Goal: Find specific page/section: Find specific page/section

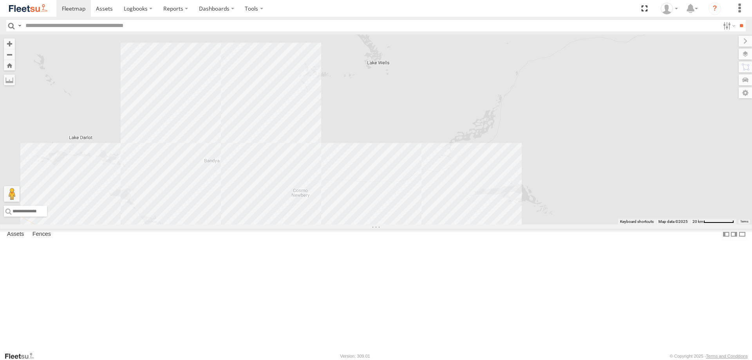
drag, startPoint x: 342, startPoint y: 207, endPoint x: 493, endPoint y: 208, distance: 150.8
click at [493, 218] on div "PM851 PM728 F0403 PM734 D0549 FT732 F0400" at bounding box center [376, 129] width 752 height 190
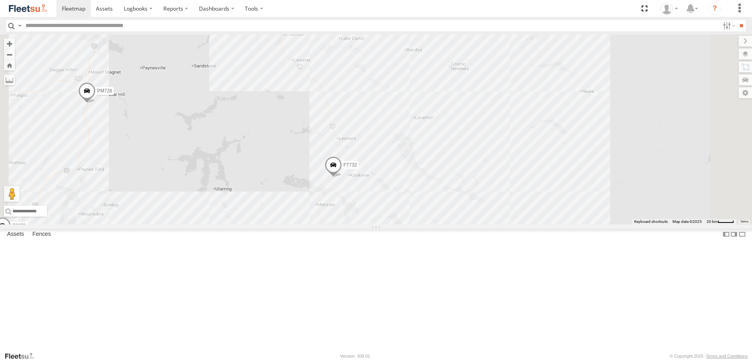
drag, startPoint x: 432, startPoint y: 242, endPoint x: 419, endPoint y: 160, distance: 82.9
click at [419, 160] on div "PM851 PM728 F0403 PM734 D0549 FT732 F0400 TL287 PM732 F0379 F0378" at bounding box center [376, 129] width 752 height 190
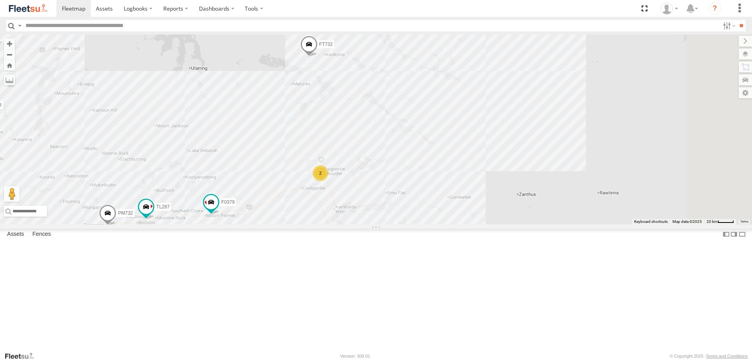
drag, startPoint x: 430, startPoint y: 301, endPoint x: 406, endPoint y: 180, distance: 123.0
click at [406, 180] on div "PM851 PM728 F0403 PM734 D0549 FT732 F0400 TL287 PM732 F0379 F0378 2" at bounding box center [376, 129] width 752 height 190
click at [356, 151] on div "PM851 PM728 F0403 PM734 D0549 FT732 F0400 TL287 PM732 F0379 F0378 2 3" at bounding box center [376, 129] width 752 height 190
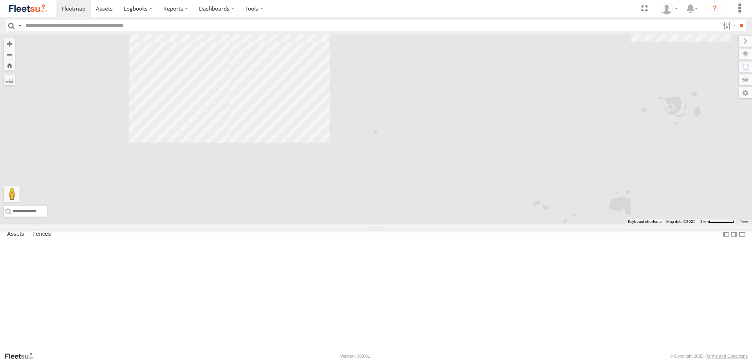
click at [297, 129] on div "PM851 PM728 F0403 PM734 D0549 FT732 F0400 TL287 PM732 F0379 F0378 Client_Site_2…" at bounding box center [376, 129] width 752 height 190
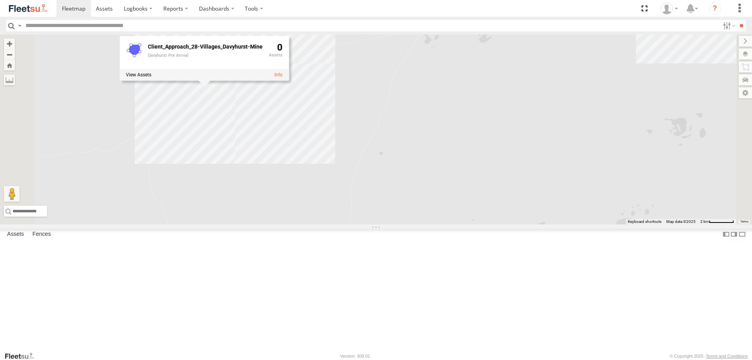
drag, startPoint x: 317, startPoint y: 167, endPoint x: 324, endPoint y: 192, distance: 26.4
click at [324, 192] on div "PM851 PM728 F0403 PM734 D0549 FT732 F0400 TL287 PM732 F0379 F0378 Client_Approa…" at bounding box center [376, 129] width 752 height 190
click at [329, 90] on div "PM851 PM728 F0403 PM734 D0549 FT732 F0400 TL287 PM732 F0379 F0378 Client_Approa…" at bounding box center [376, 129] width 752 height 190
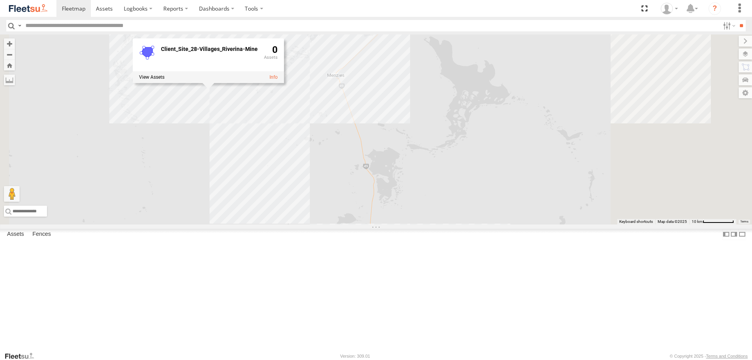
drag, startPoint x: 432, startPoint y: 144, endPoint x: 368, endPoint y: 177, distance: 72.2
click at [368, 177] on div "PM851 PM728 F0403 PM734 D0549 FT732 F0400 TL287 PM732 F0379 F0378 Client_Site_2…" at bounding box center [376, 129] width 752 height 190
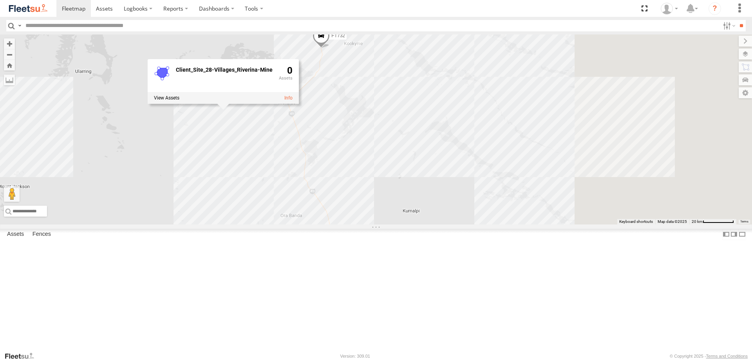
drag, startPoint x: 527, startPoint y: 176, endPoint x: 437, endPoint y: 191, distance: 91.6
click at [413, 195] on div "PM851 PM728 F0403 PM734 D0549 FT732 F0400 TL287 PM732 F0379 F0378 2 Client_Site…" at bounding box center [376, 129] width 752 height 190
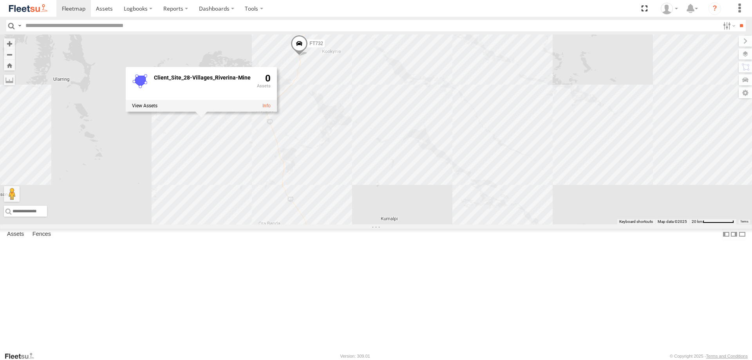
click at [540, 190] on div "PM851 PM728 F0403 PM734 D0549 FT732 F0400 TL287 PM732 F0379 F0378 2 Client_Site…" at bounding box center [376, 129] width 752 height 190
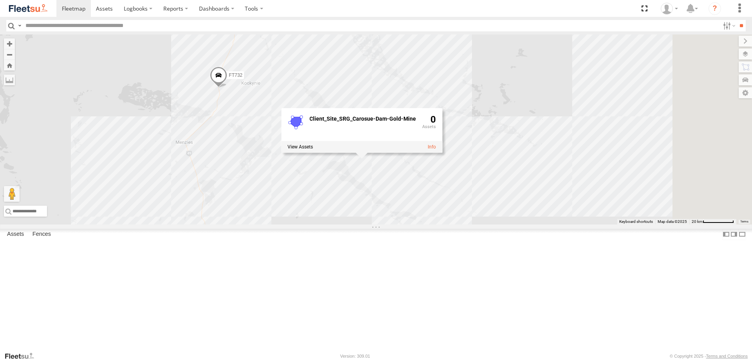
drag, startPoint x: 553, startPoint y: 220, endPoint x: 471, endPoint y: 253, distance: 88.1
click at [471, 224] on div "PM851 PM728 F0403 PM734 D0549 FT732 F0400 TL287 PM732 F0379 F0378 2 Client_Site…" at bounding box center [376, 129] width 752 height 190
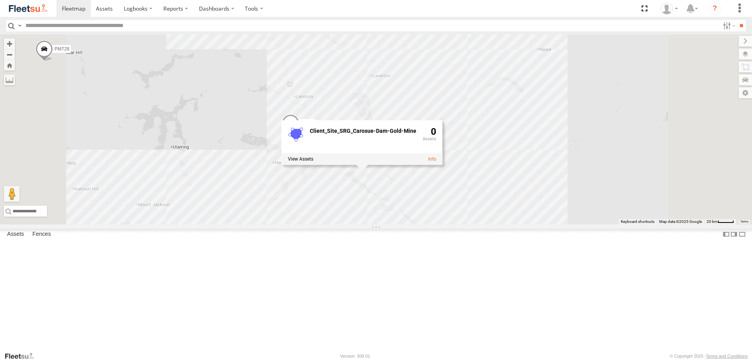
click at [518, 163] on div "PM851 PM728 F0403 PM734 D0549 FT732 F0400 TL287 PM732 F0379 F0378 2 Client_Site…" at bounding box center [376, 129] width 752 height 190
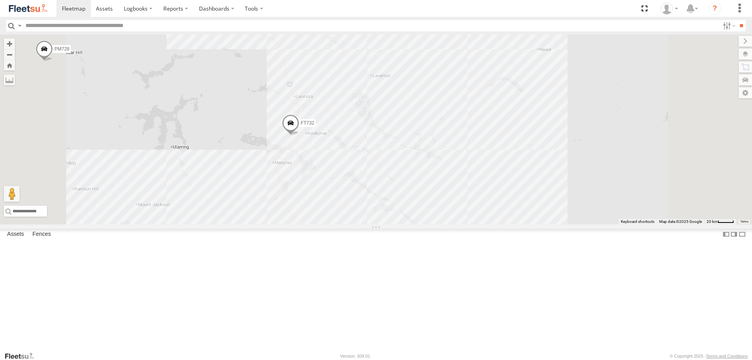
click at [472, 177] on div "PM851 PM728 F0403 PM734 D0549 FT732 F0400 TL287 PM732 F0379 F0378 2" at bounding box center [376, 129] width 752 height 190
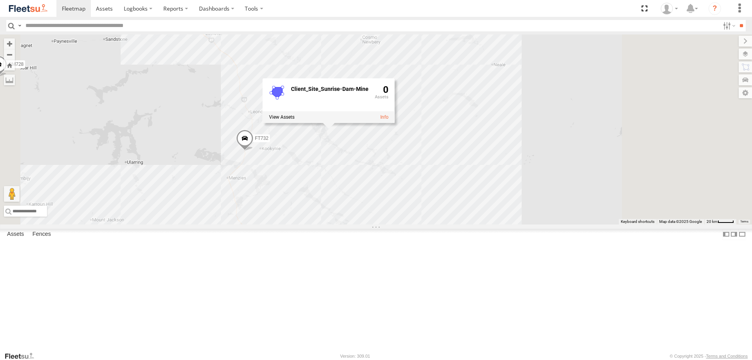
drag, startPoint x: 555, startPoint y: 115, endPoint x: 510, endPoint y: 130, distance: 48.3
click at [510, 130] on div "PM851 PM728 F0403 PM734 D0549 FT732 F0400 TL287 PM732 F0379 F0378 2 Client_Site…" at bounding box center [376, 129] width 752 height 190
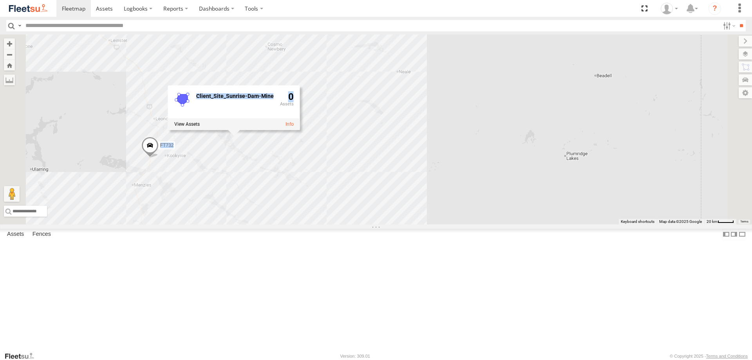
drag, startPoint x: 392, startPoint y: 150, endPoint x: 431, endPoint y: 135, distance: 41.3
click at [431, 135] on div "PM851 PM728 F0403 PM734 D0549 FT732 F0400 TL287 PM732 F0379 F0378 2 Client_Site…" at bounding box center [376, 129] width 752 height 190
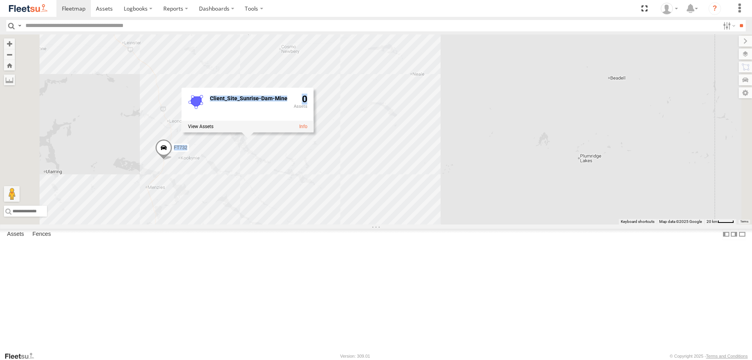
drag, startPoint x: 432, startPoint y: 129, endPoint x: 451, endPoint y: 146, distance: 25.5
click at [450, 132] on div "PM851 PM728 F0403 PM734 D0549 FT732 F0400 TL287 PM732 F0379 F0378 2 Client_Site…" at bounding box center [376, 129] width 752 height 190
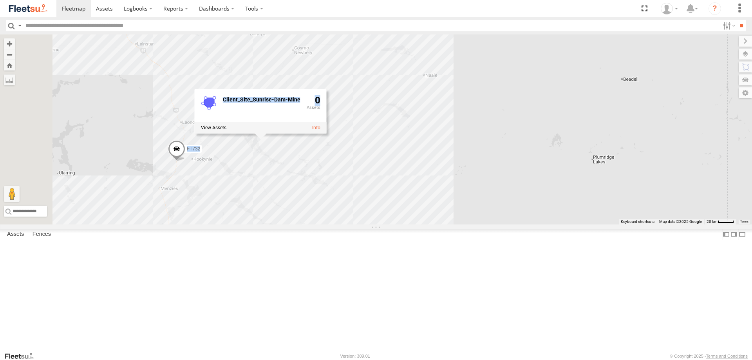
click at [446, 159] on div "PM851 PM728 F0403 PM734 D0549 FT732 F0400 TL287 PM732 F0379 F0378 2 Client_Site…" at bounding box center [376, 129] width 752 height 190
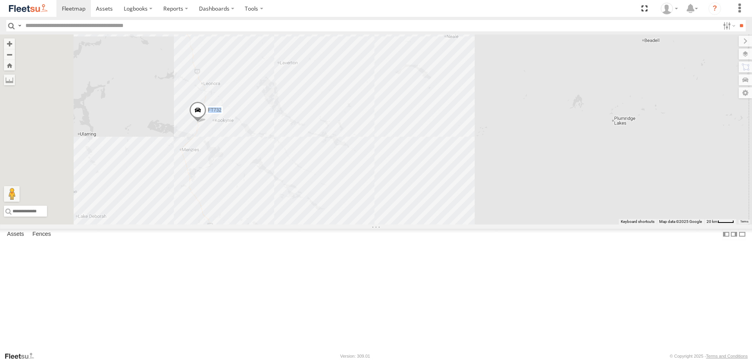
drag, startPoint x: 442, startPoint y: 210, endPoint x: 493, endPoint y: 132, distance: 92.8
click at [493, 132] on div "PM851 PM728 F0403 PM734 D0549 FT732 F0400 TL287 PM732 F0379 F0378 2" at bounding box center [376, 129] width 752 height 190
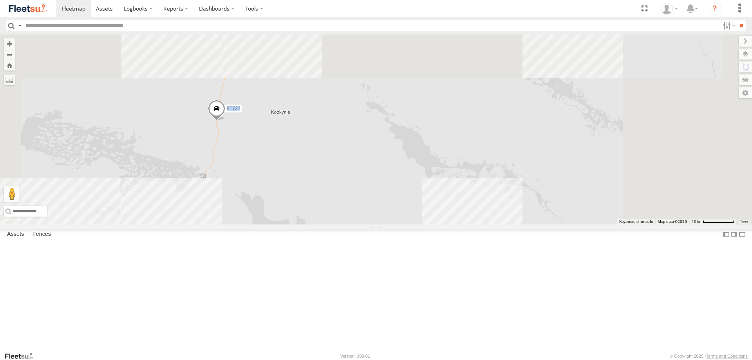
drag, startPoint x: 542, startPoint y: 199, endPoint x: 478, endPoint y: 342, distance: 155.8
click at [478, 224] on div "PM851 PM728 F0403 PM734 D0549 FT732 F0400 F0511 TL287 PM732 F0379 F0378 F0492" at bounding box center [376, 129] width 752 height 190
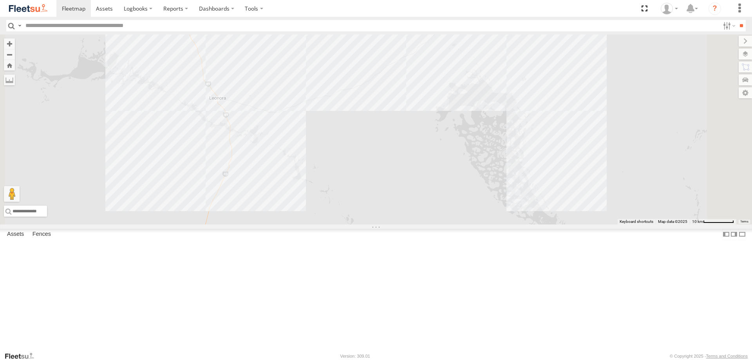
drag, startPoint x: 406, startPoint y: 285, endPoint x: 402, endPoint y: 313, distance: 28.9
click at [402, 224] on div "PM851 PM728 F0403 PM734 D0549 FT732 F0400 F0511 TL287 PM732 F0379 F0378 F0492" at bounding box center [376, 129] width 752 height 190
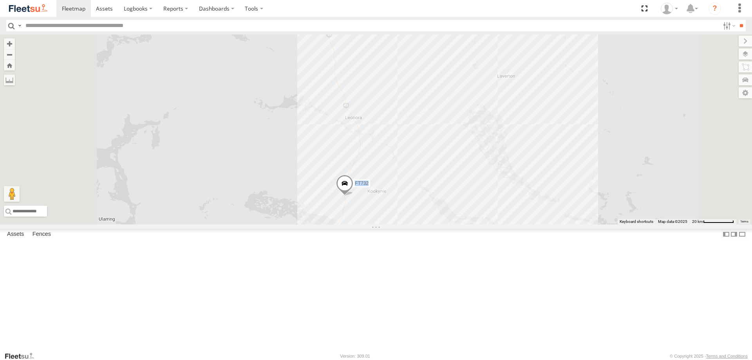
click at [605, 170] on div "PM851 PM728 F0403 PM734 D0549 FT732 F0400 F0511 TL287 PM732 F0379 F0378 F0492" at bounding box center [376, 129] width 752 height 190
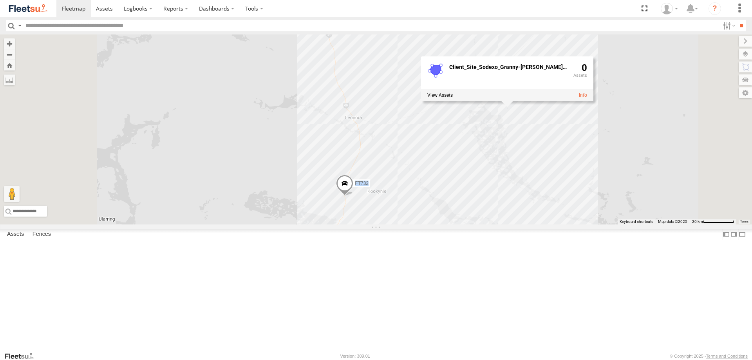
click at [621, 177] on div "PM851 PM728 F0403 PM734 D0549 FT732 F0400 F0511 TL287 PM732 F0379 F0378 F0492 C…" at bounding box center [376, 129] width 752 height 190
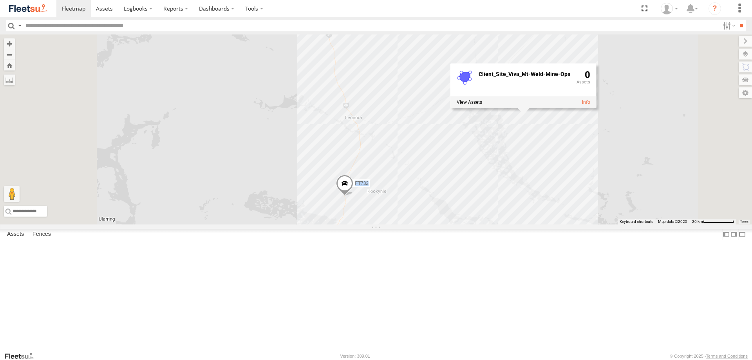
click at [613, 213] on div "PM851 PM728 F0403 PM734 D0549 FT732 F0400 F0511 TL287 PM732 F0379 F0378 F0492 C…" at bounding box center [376, 129] width 752 height 190
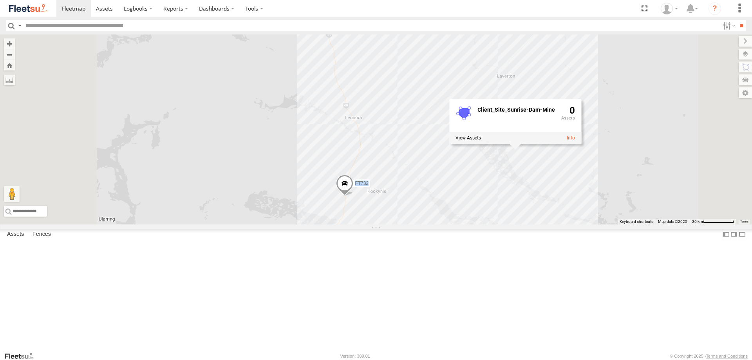
click at [570, 145] on div "PM851 PM728 F0403 PM734 D0549 FT732 F0400 F0511 TL287 PM732 F0379 F0378 F0492 C…" at bounding box center [376, 129] width 752 height 190
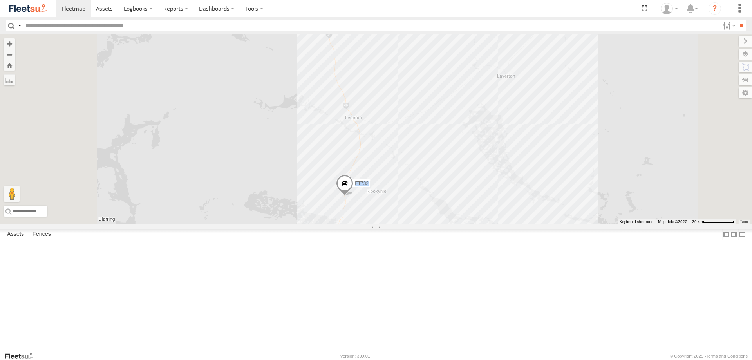
click at [576, 170] on div "PM851 PM728 F0403 PM734 D0549 FT732 F0400 F0511 TL287 PM732 F0379 F0378 F0492" at bounding box center [376, 129] width 752 height 190
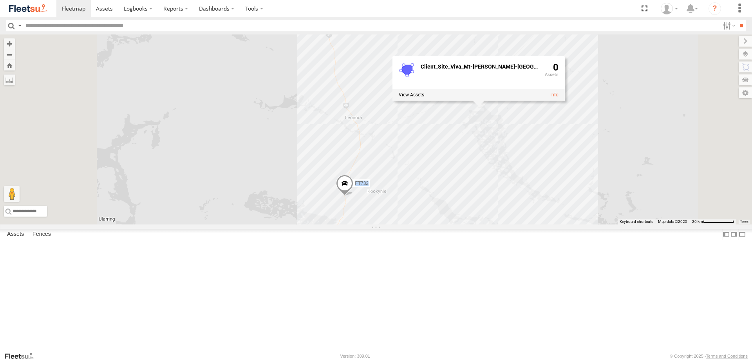
click at [545, 198] on div "PM851 PM728 F0403 PM734 D0549 FT732 F0400 F0511 TL287 PM732 F0379 F0378 F0492 C…" at bounding box center [376, 129] width 752 height 190
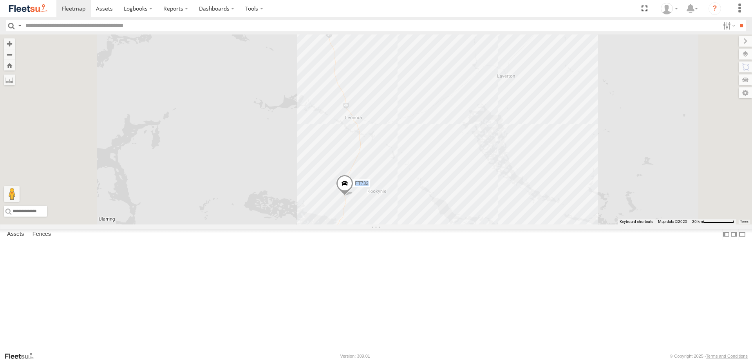
click at [557, 161] on div "PM851 PM728 F0403 PM734 D0549 FT732 F0400 F0511 TL287 PM732 F0379 F0378 F0492" at bounding box center [376, 129] width 752 height 190
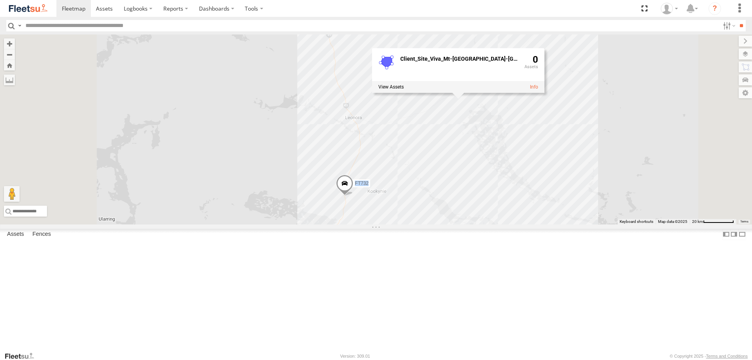
click at [575, 168] on div "PM851 PM728 F0403 PM734 D0549 FT732 F0400 F0511 TL287 PM732 F0379 F0378 F0492 C…" at bounding box center [376, 129] width 752 height 190
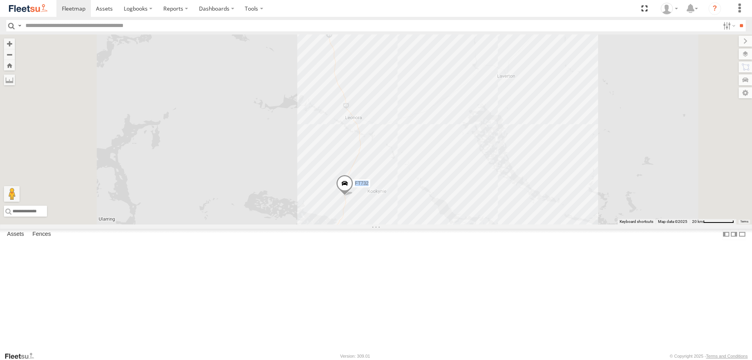
click at [577, 170] on div "PM851 PM728 F0403 PM734 D0549 FT732 F0400 F0511 TL287 PM732 F0379 F0378 F0492" at bounding box center [376, 129] width 752 height 190
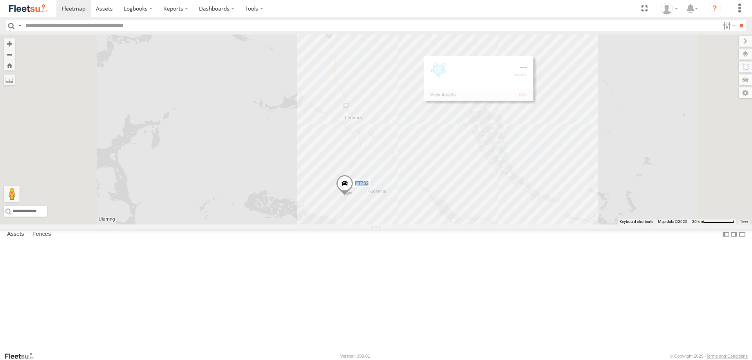
click at [575, 169] on div "PM851 PM728 F0403 PM734 D0549 FT732 F0400 F0511 TL287 PM732 F0379 F0378 F0492" at bounding box center [376, 129] width 752 height 190
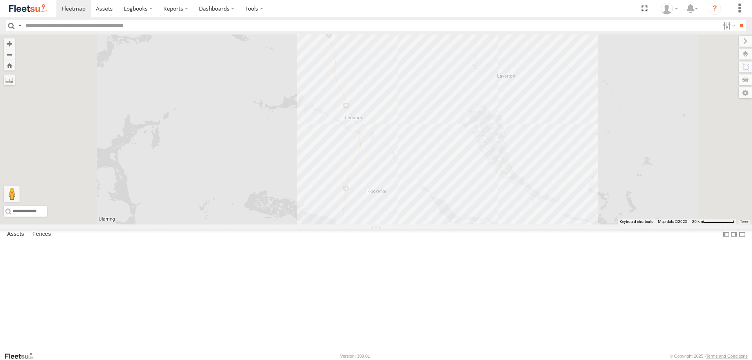
click at [47, 25] on input "text" at bounding box center [370, 25] width 697 height 11
type input "***"
drag, startPoint x: 20, startPoint y: 28, endPoint x: -16, endPoint y: 23, distance: 36.7
click at [0, 23] on html "Dashboards ?" at bounding box center [376, 180] width 752 height 360
